Goal: Task Accomplishment & Management: Use online tool/utility

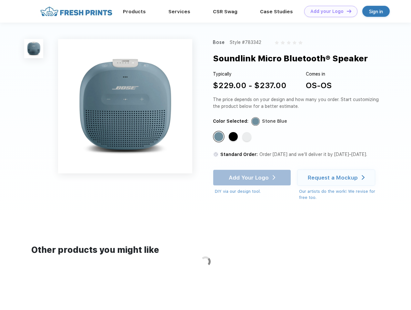
click at [328, 11] on link "Add your Logo Design Tool" at bounding box center [330, 11] width 53 height 11
click at [0, 0] on div "Design Tool" at bounding box center [0, 0] width 0 height 0
click at [346, 11] on link "Add your Logo Design Tool" at bounding box center [330, 11] width 53 height 11
click at [34, 48] on img at bounding box center [33, 48] width 19 height 19
click at [219, 137] on div "Standard Color" at bounding box center [218, 136] width 9 height 9
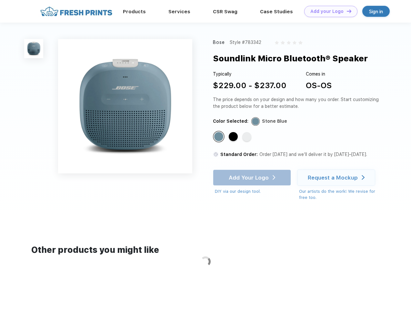
click at [234, 137] on div "Standard Color" at bounding box center [233, 136] width 9 height 9
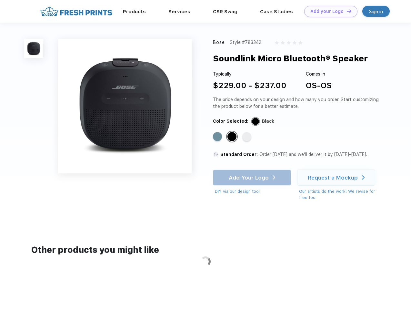
click at [247, 137] on div "Standard Color" at bounding box center [246, 136] width 9 height 9
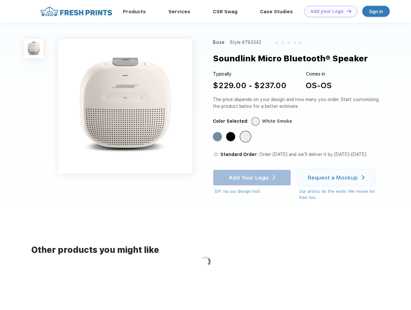
click at [253, 177] on div "Add Your Logo DIY via our design tool. Ah shoot! This product isn't up in our d…" at bounding box center [252, 181] width 78 height 25
click at [337, 177] on div "Request a Mockup" at bounding box center [333, 177] width 50 height 6
